Goal: Transaction & Acquisition: Book appointment/travel/reservation

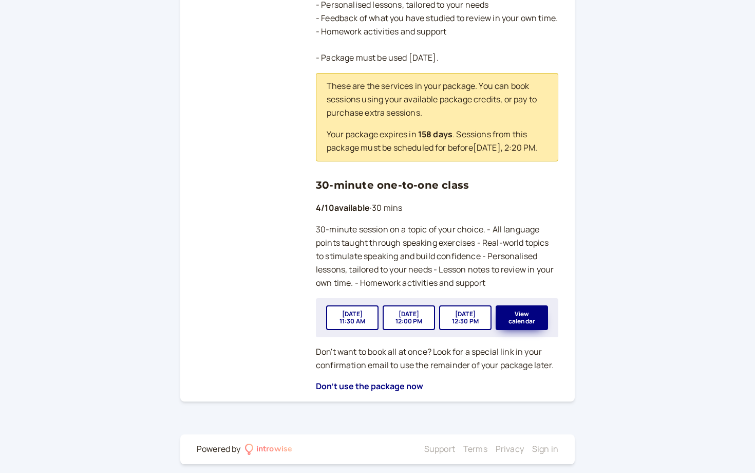
scroll to position [296, 0]
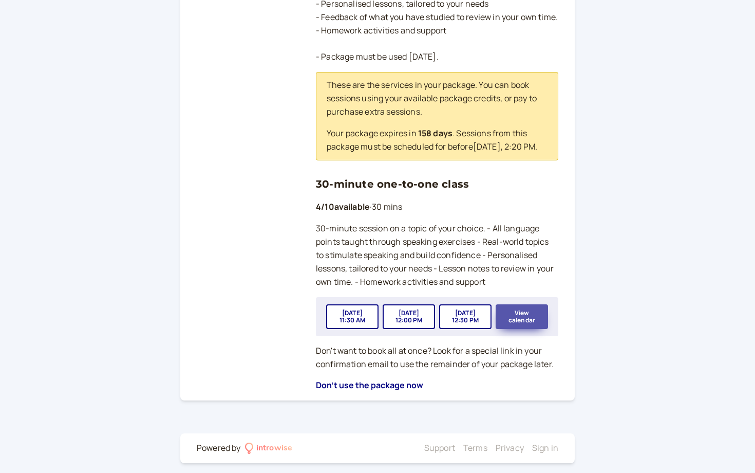
click at [522, 317] on button "View calendar" at bounding box center [522, 316] width 52 height 25
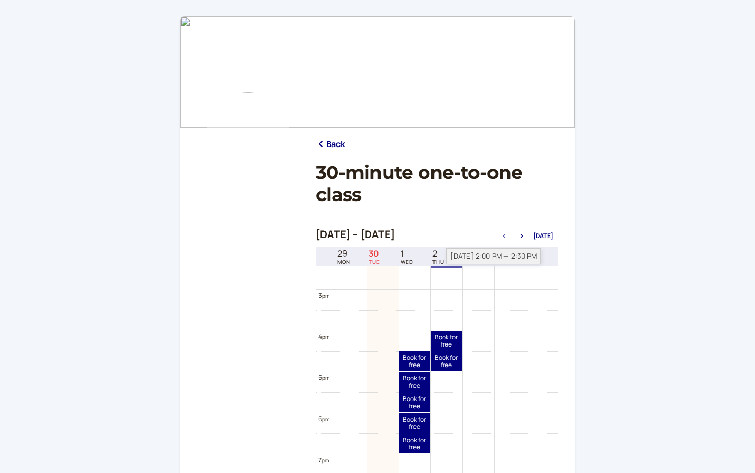
scroll to position [594, 0]
click at [448, 339] on div "[DATE] 4:00 PM — 4:30 PM" at bounding box center [493, 336] width 95 height 16
click at [440, 339] on link "Book for free free" at bounding box center [446, 339] width 31 height 20
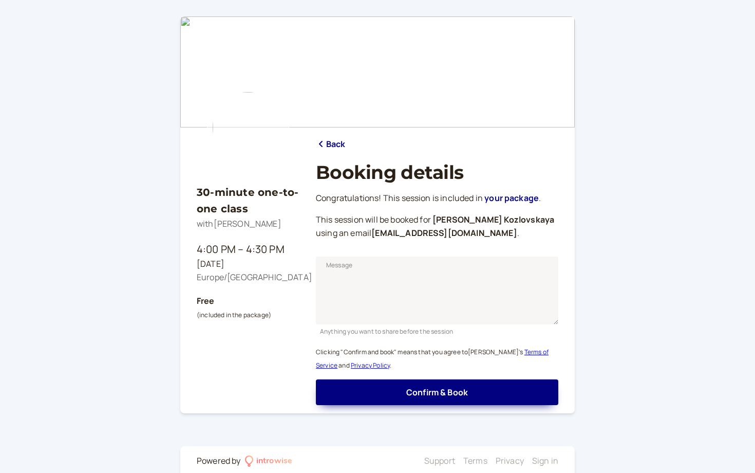
scroll to position [14, 0]
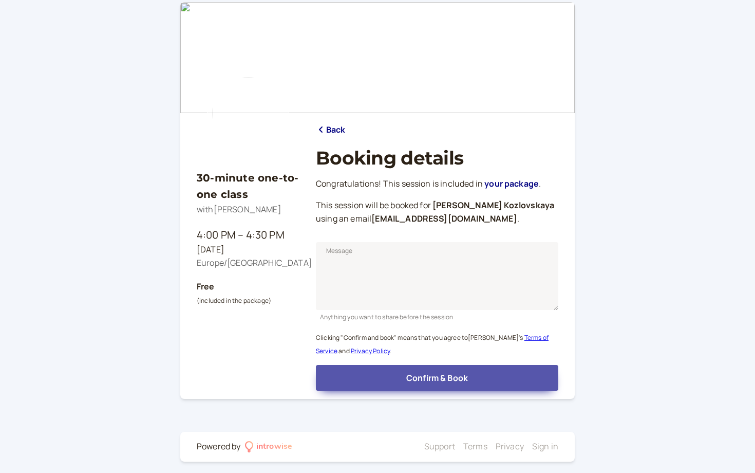
click at [447, 373] on span "Confirm & Book" at bounding box center [437, 377] width 62 height 11
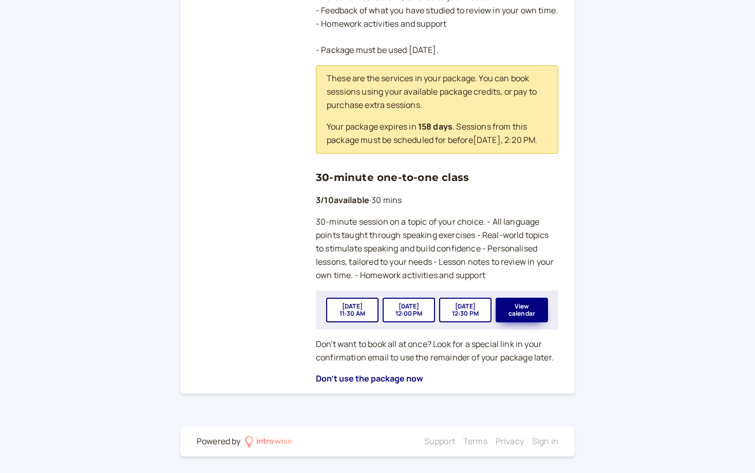
scroll to position [303, 0]
click at [527, 308] on button "View calendar" at bounding box center [522, 309] width 52 height 25
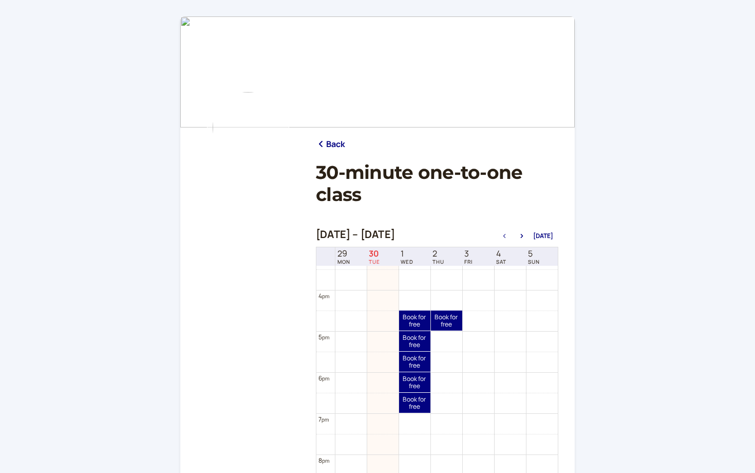
scroll to position [633, 0]
click at [444, 324] on link "Book for free free" at bounding box center [446, 321] width 31 height 20
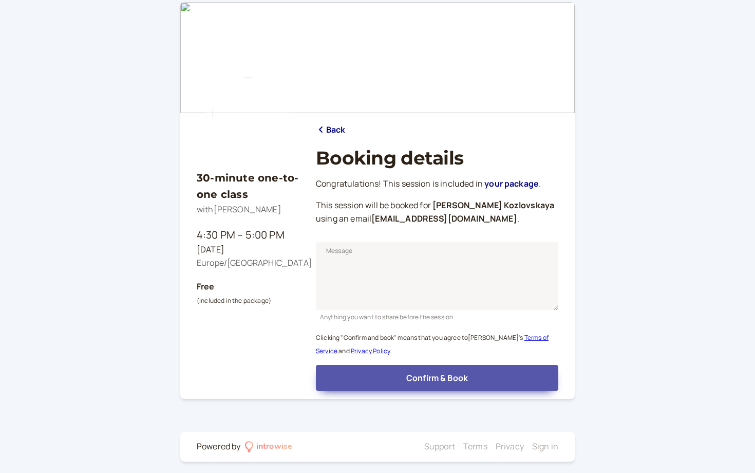
click at [461, 375] on span "Confirm & Book" at bounding box center [437, 377] width 62 height 11
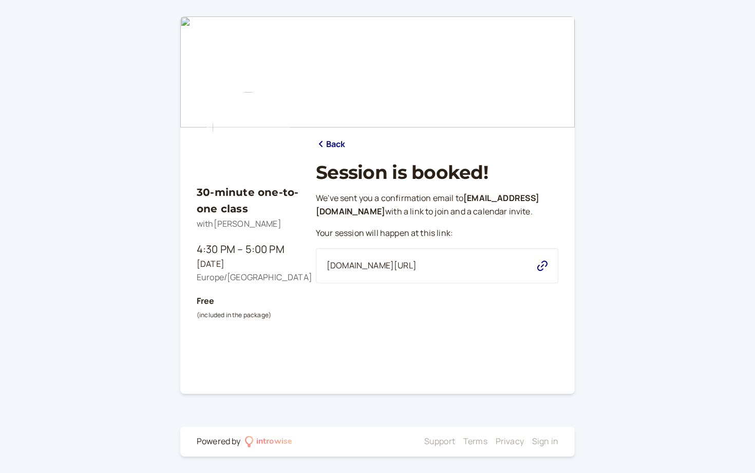
click at [461, 375] on main "30-minute one-to-one class with Andromeda Jones 4:30 PM – 5:00 PM Thu, Oct 2 Eu…" at bounding box center [377, 204] width 394 height 377
click at [123, 472] on div "30-minute one-to-one class with Andromeda Jones 4:30 PM – 5:00 PM Thu, Oct 2 Eu…" at bounding box center [377, 236] width 755 height 473
click at [125, 469] on div "30-minute one-to-one class with Andromeda Jones 4:30 PM – 5:00 PM Thu, Oct 2 Eu…" at bounding box center [377, 236] width 755 height 473
